Goal: Information Seeking & Learning: Learn about a topic

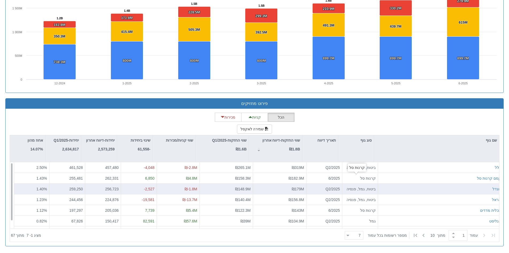
scroll to position [9, 0]
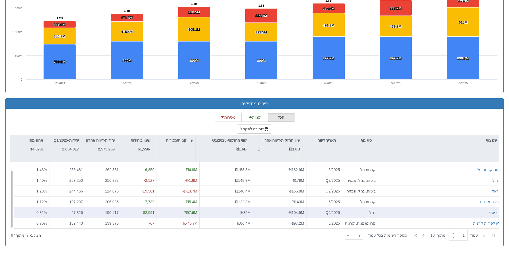
click at [399, 211] on div "אנליסט" at bounding box center [441, 212] width 121 height 5
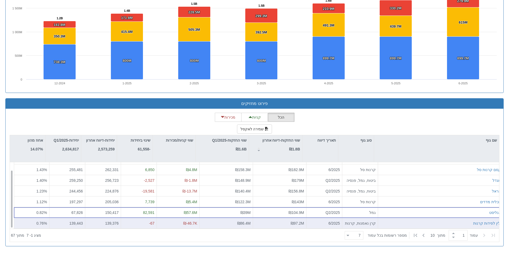
click at [397, 223] on div "ילין לפידות קרנות" at bounding box center [441, 222] width 121 height 5
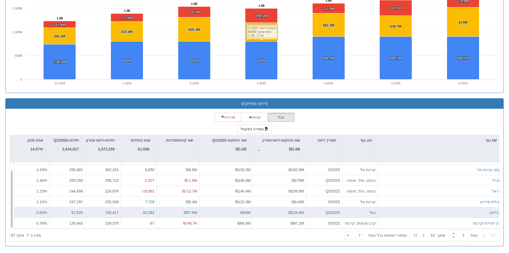
click at [419, 212] on div "אנליסט" at bounding box center [441, 212] width 121 height 5
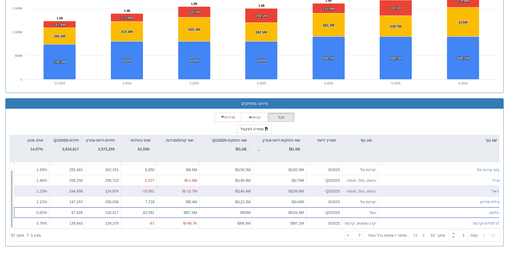
click at [428, 187] on div "הראל" at bounding box center [440, 191] width 125 height 11
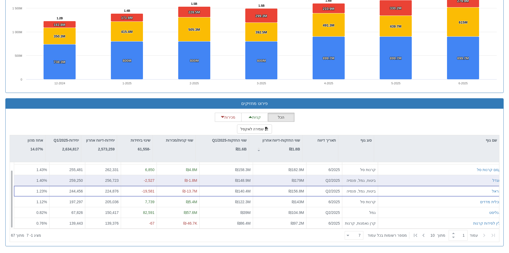
click at [427, 181] on div "מגדל" at bounding box center [441, 180] width 121 height 5
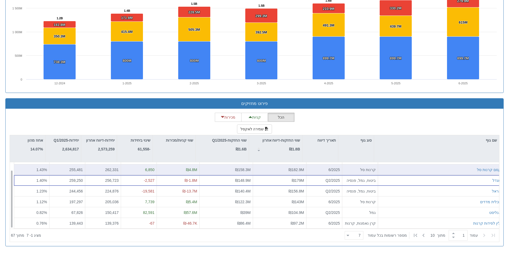
click at [426, 173] on div "קסם קרנות סל" at bounding box center [440, 169] width 125 height 11
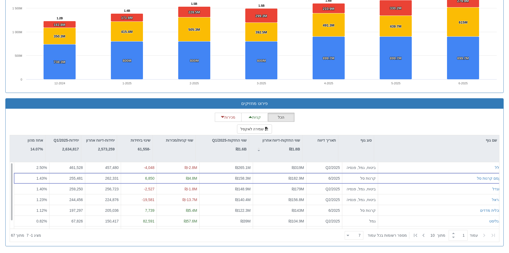
scroll to position [0, 0]
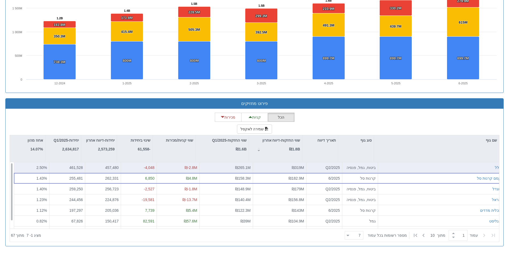
click at [427, 171] on div "כלל" at bounding box center [440, 167] width 125 height 11
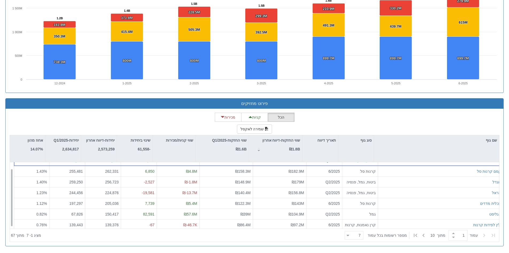
scroll to position [9, 0]
click at [350, 236] on icon at bounding box center [348, 235] width 3 height 1
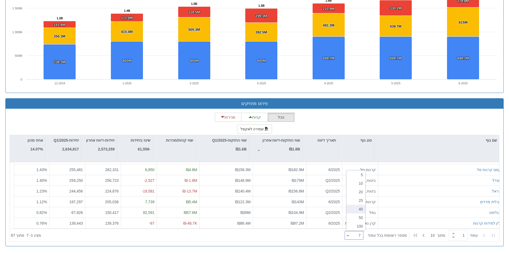
click at [358, 206] on div "40" at bounding box center [356, 209] width 19 height 9
type input "40"
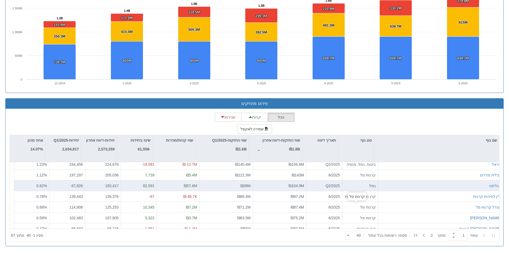
click at [359, 207] on div "קרנות סל" at bounding box center [360, 206] width 31 height 5
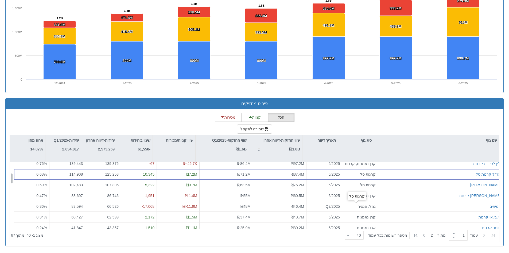
scroll to position [89, 0]
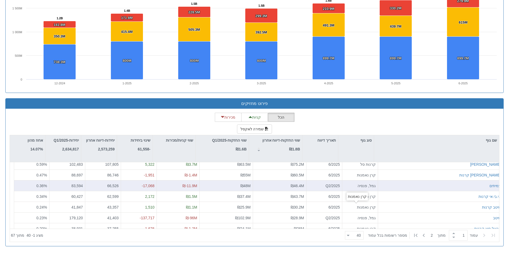
click at [380, 190] on div "עמיתים" at bounding box center [440, 185] width 125 height 11
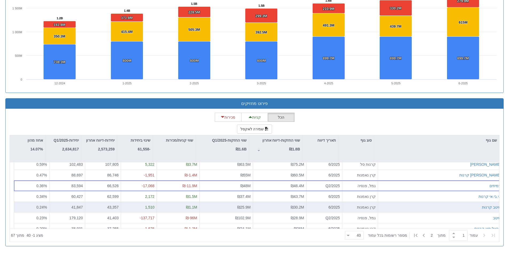
click at [390, 204] on div "מיטב קרנות" at bounding box center [441, 206] width 121 height 5
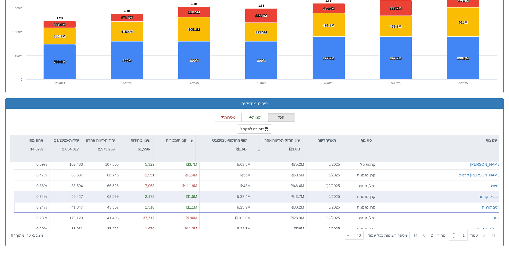
click at [390, 200] on div "אי.בי.אי קרנות" at bounding box center [440, 196] width 125 height 11
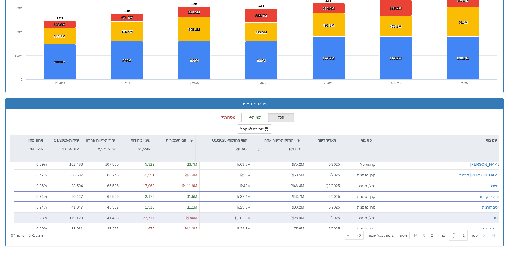
click at [397, 217] on div "מיטב" at bounding box center [441, 217] width 121 height 5
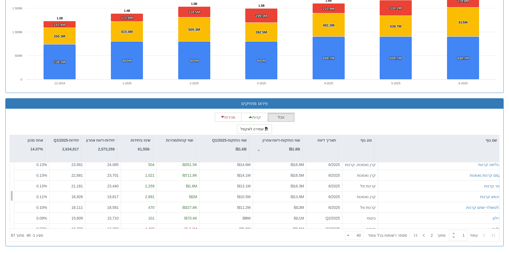
scroll to position [196, 0]
click at [457, 204] on div "איילון" at bounding box center [441, 206] width 121 height 5
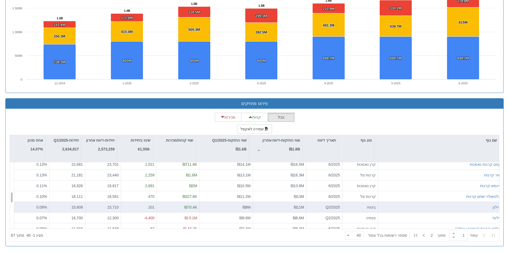
click at [420, 205] on div "איילון" at bounding box center [441, 206] width 121 height 5
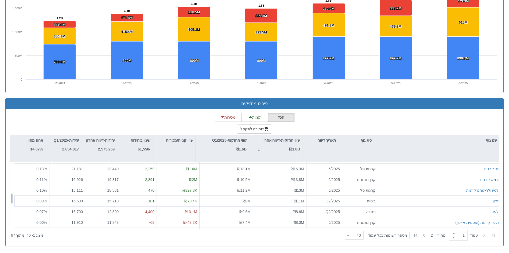
scroll to position [223, 0]
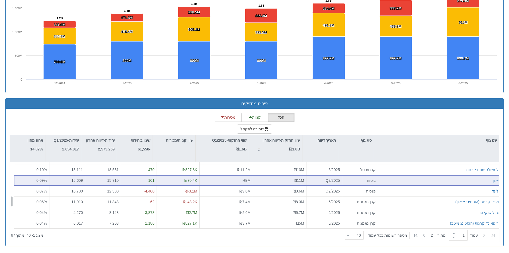
click at [420, 205] on div "דולפין קרנות (הוסטינג איילון)" at bounding box center [440, 201] width 125 height 11
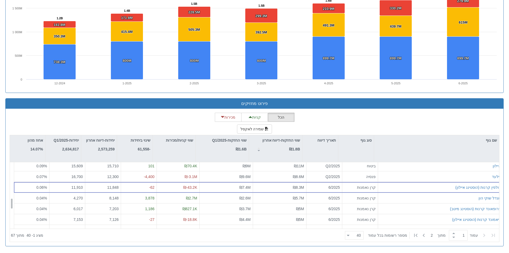
scroll to position [249, 0]
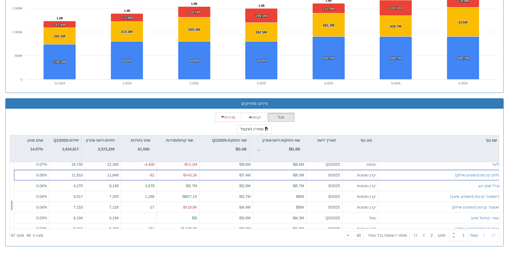
click at [420, 205] on div "דיאמונד קרנות (הוסטינג איילון)" at bounding box center [441, 206] width 121 height 5
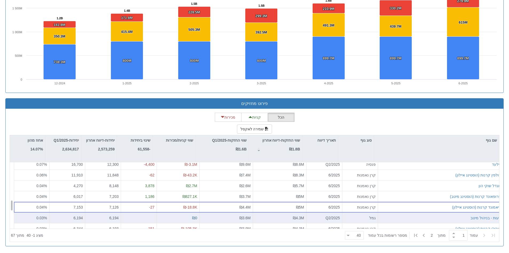
click at [421, 215] on div "רעות - בניהול מיטב" at bounding box center [441, 217] width 121 height 5
